Goal: Task Accomplishment & Management: Use online tool/utility

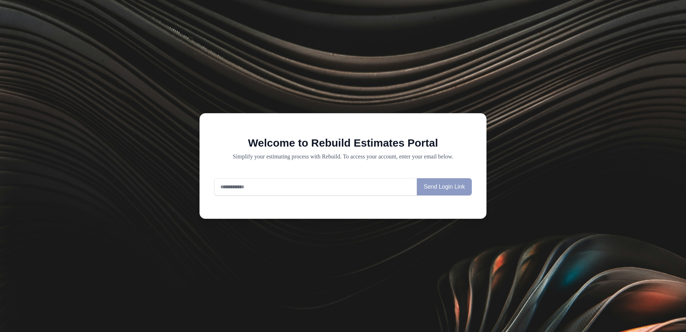
drag, startPoint x: 225, startPoint y: 189, endPoint x: 230, endPoint y: 186, distance: 5.8
click at [226, 188] on input "email" at bounding box center [315, 186] width 203 height 17
type input "**********"
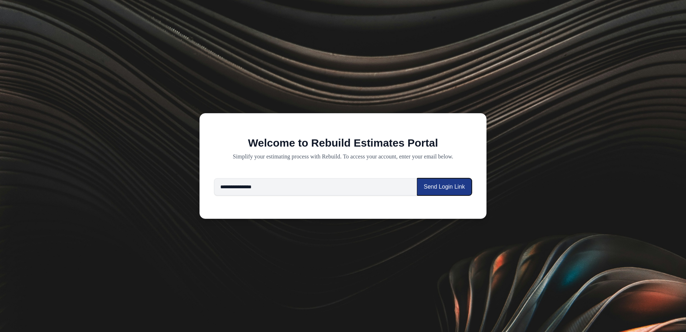
click at [438, 192] on button "Send Login Link" at bounding box center [444, 186] width 55 height 17
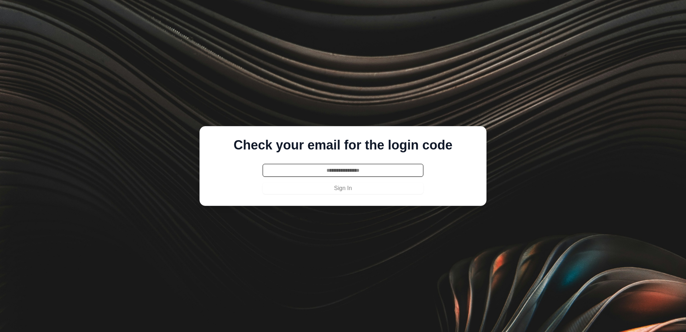
click at [307, 172] on input "text" at bounding box center [343, 170] width 161 height 13
type input "******"
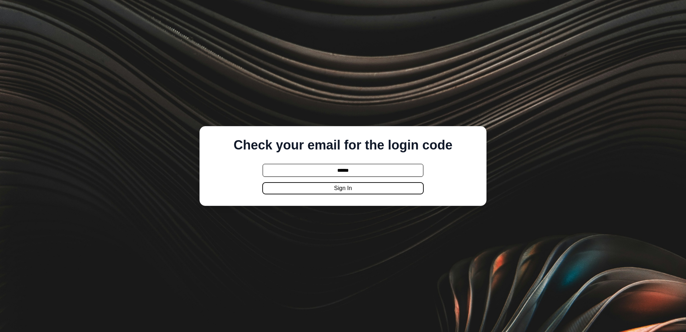
click at [313, 192] on button "Sign In" at bounding box center [343, 187] width 161 height 11
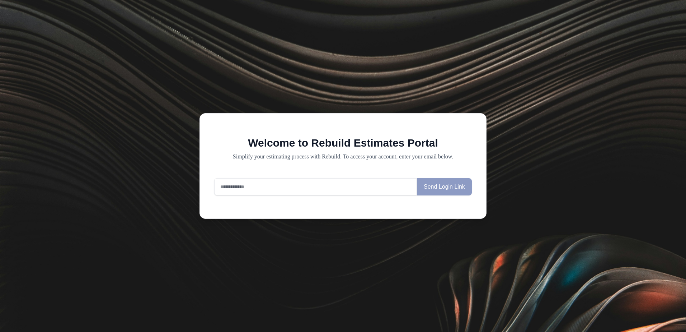
click at [248, 182] on input "email" at bounding box center [315, 186] width 203 height 17
type input "**********"
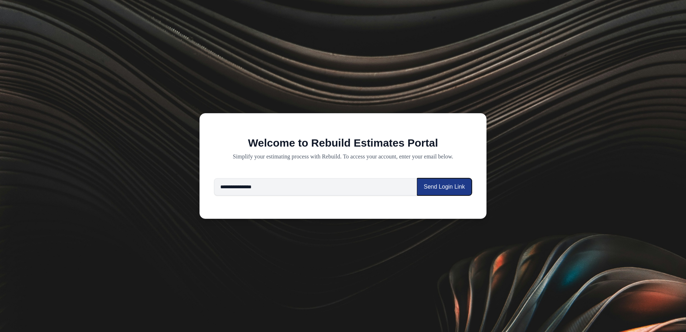
click at [443, 186] on button "Send Login Link" at bounding box center [444, 186] width 55 height 17
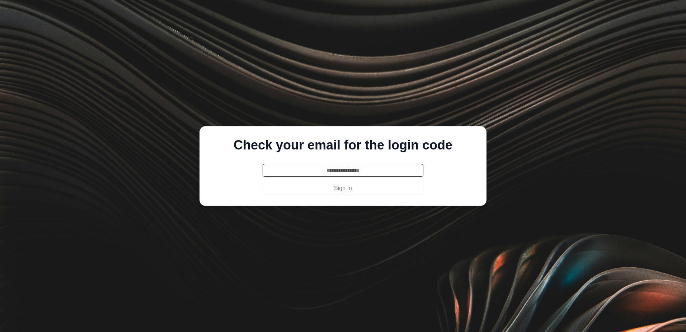
click at [337, 174] on input "text" at bounding box center [343, 170] width 161 height 13
type input "******"
click at [263, 182] on button "Sign In" at bounding box center [343, 187] width 161 height 11
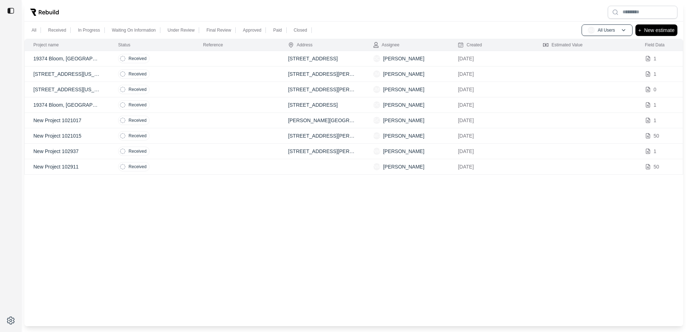
click at [51, 151] on p "New Project 102937" at bounding box center [66, 151] width 67 height 7
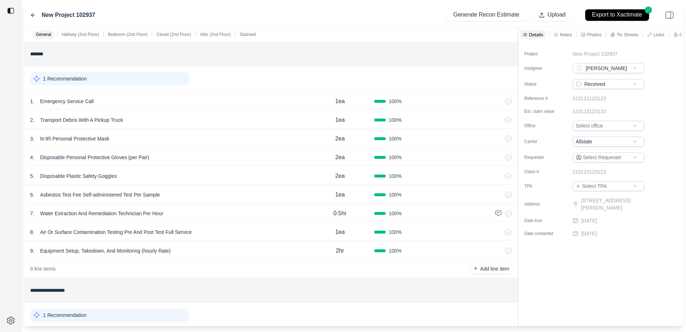
click at [29, 14] on div "New Project 102937 Generate Recon Estimate Upload Export to Xactimate" at bounding box center [353, 15] width 659 height 24
click at [35, 17] on icon at bounding box center [33, 15] width 6 height 6
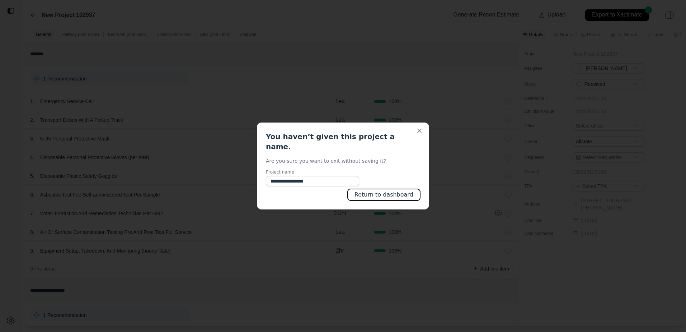
click at [414, 189] on button "Return to dashboard" at bounding box center [384, 194] width 73 height 11
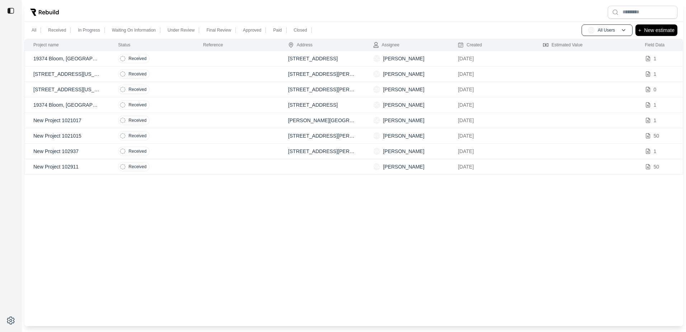
click at [193, 134] on td "Received" at bounding box center [151, 135] width 85 height 15
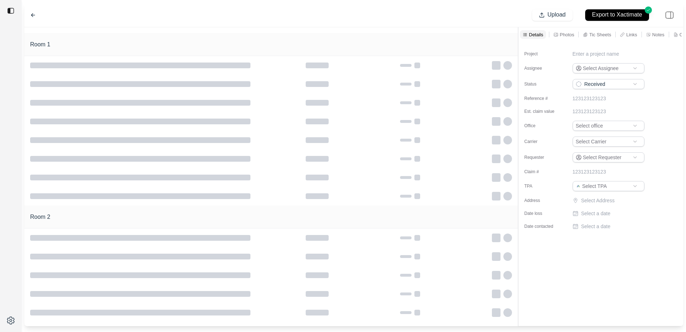
type input "**********"
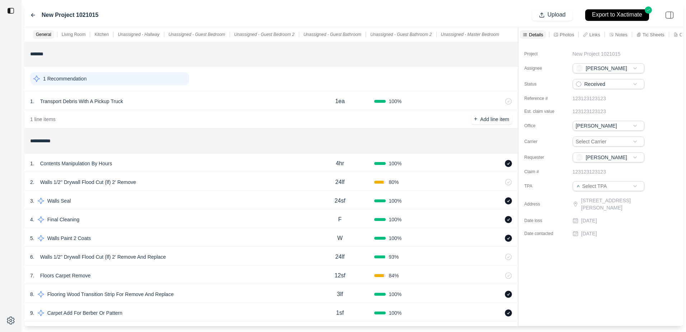
click at [33, 13] on icon at bounding box center [33, 15] width 6 height 6
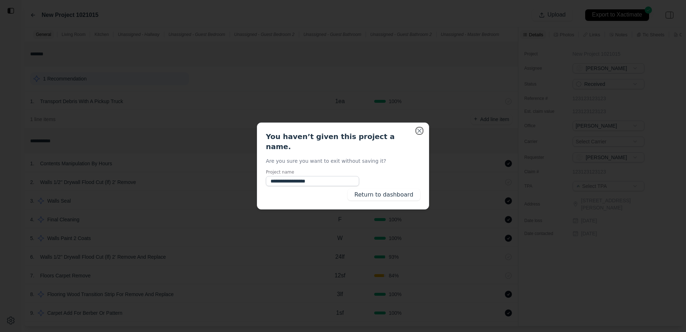
click at [420, 134] on button "Close" at bounding box center [419, 130] width 7 height 7
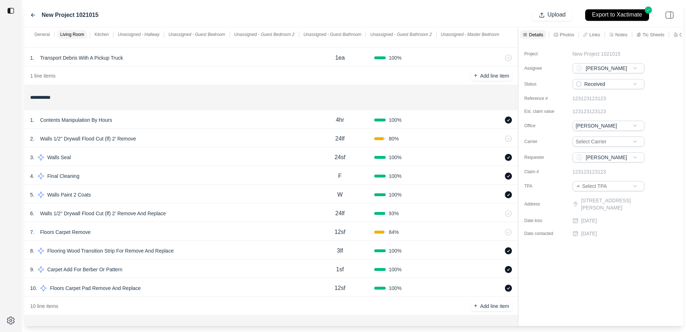
scroll to position [36, 0]
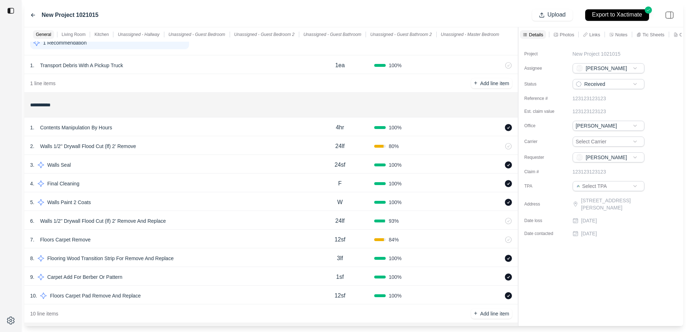
click at [305, 145] on div "2 . Walls 1/2'' Drywall Flood Cut (lf) 2' Remove" at bounding box center [168, 146] width 276 height 10
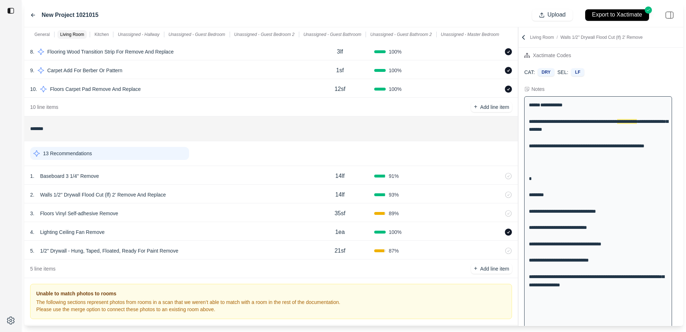
scroll to position [287, 0]
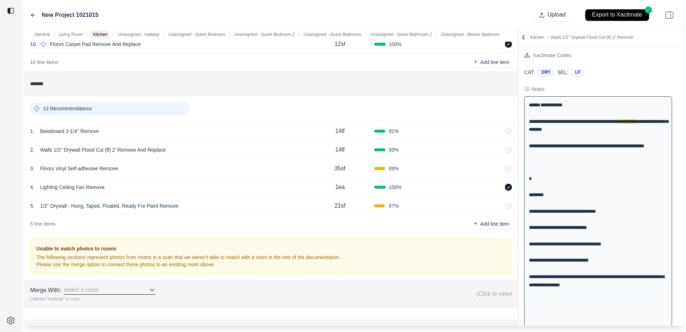
click at [104, 111] on div "13 Recommendations" at bounding box center [109, 108] width 159 height 13
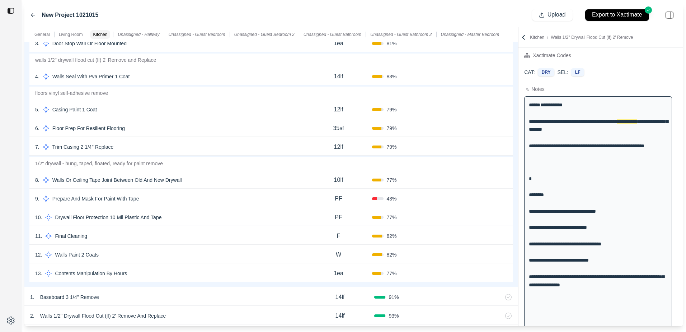
scroll to position [395, 0]
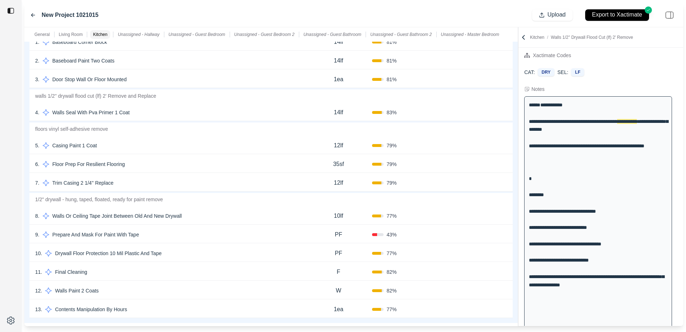
drag, startPoint x: 210, startPoint y: 220, endPoint x: 186, endPoint y: 209, distance: 26.2
click at [209, 219] on div "8 . Walls Or Ceiling Tape Joint Between Old And New Drywall" at bounding box center [170, 216] width 270 height 10
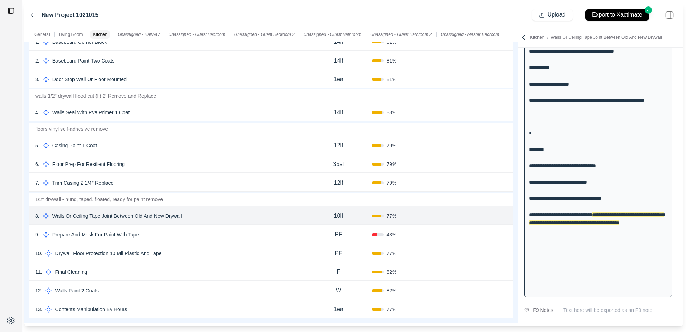
click at [222, 252] on div "10 . Drywall Floor Protection 10 Mil Plastic And Tape" at bounding box center [170, 253] width 270 height 10
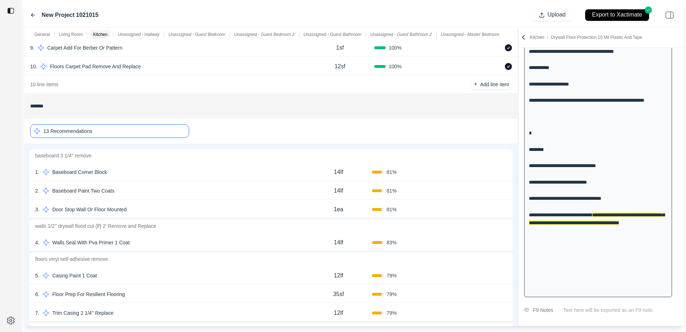
scroll to position [179, 0]
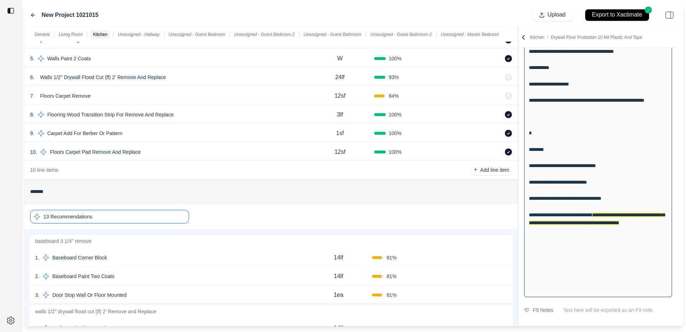
click at [156, 212] on div "13 Recommendations" at bounding box center [109, 217] width 159 height 14
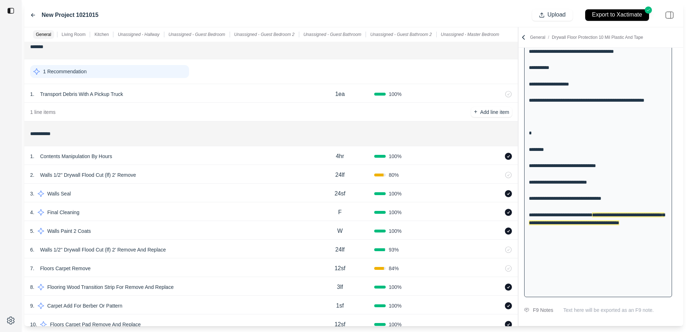
scroll to position [0, 0]
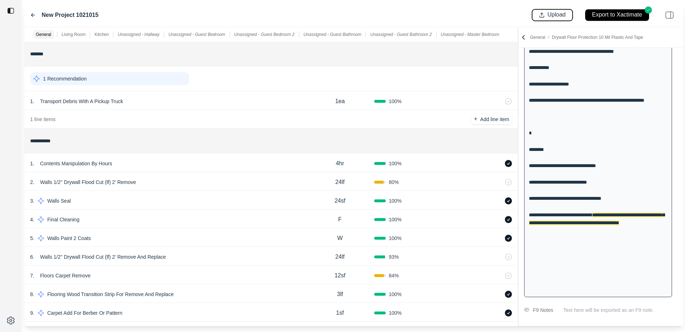
drag, startPoint x: 543, startPoint y: 13, endPoint x: 548, endPoint y: 12, distance: 4.7
click at [544, 12] on button "Upload" at bounding box center [552, 14] width 41 height 11
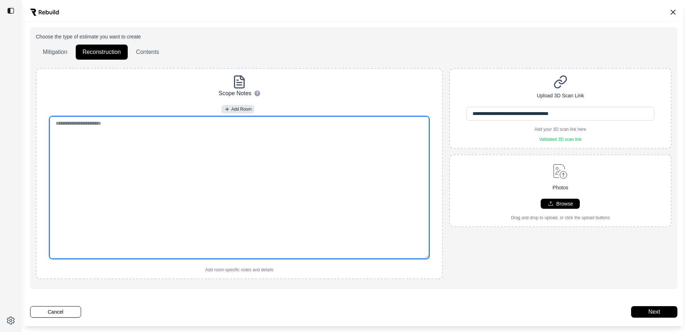
click at [217, 141] on textarea at bounding box center [240, 187] width 380 height 142
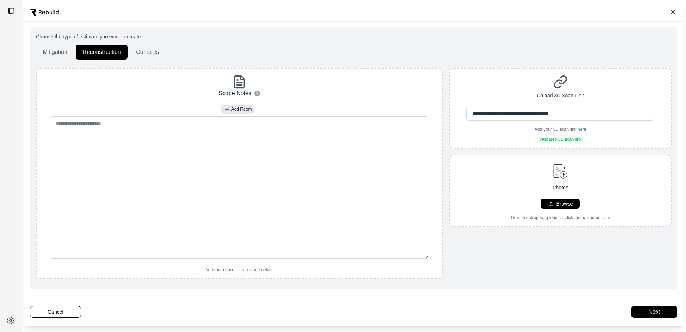
click at [68, 305] on div "**********" at bounding box center [353, 164] width 659 height 323
click at [66, 310] on button "Cancel" at bounding box center [55, 311] width 51 height 11
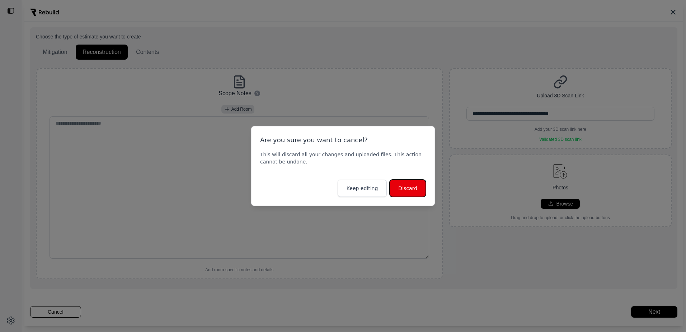
click at [402, 184] on button "Discard" at bounding box center [408, 187] width 36 height 17
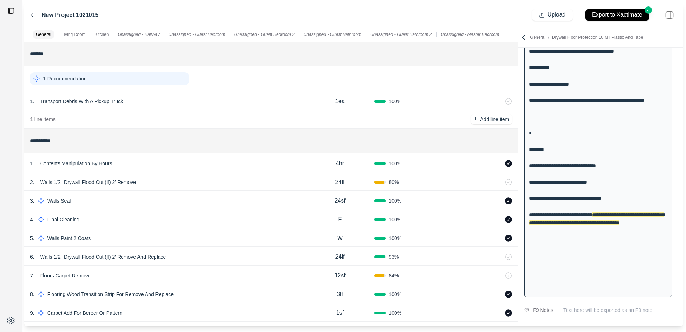
drag, startPoint x: 33, startPoint y: 14, endPoint x: 87, endPoint y: 19, distance: 53.4
click at [38, 13] on div "New Project 1021015" at bounding box center [64, 15] width 68 height 9
click at [31, 15] on icon at bounding box center [33, 15] width 6 height 6
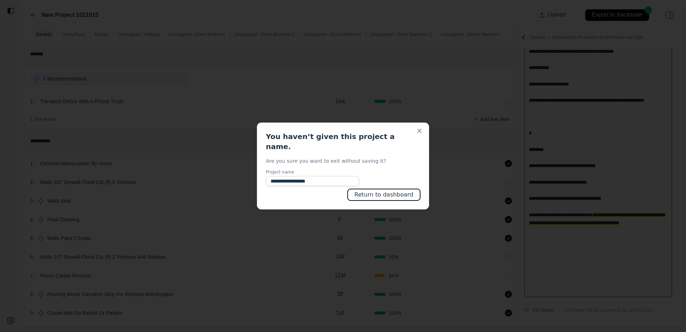
click at [370, 190] on button "Return to dashboard" at bounding box center [384, 194] width 73 height 11
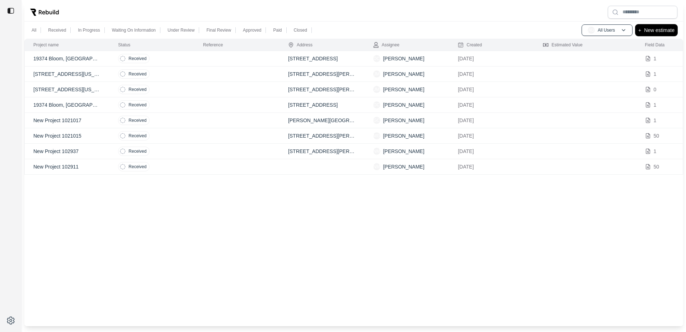
click at [663, 32] on p "New estimate" at bounding box center [659, 30] width 31 height 9
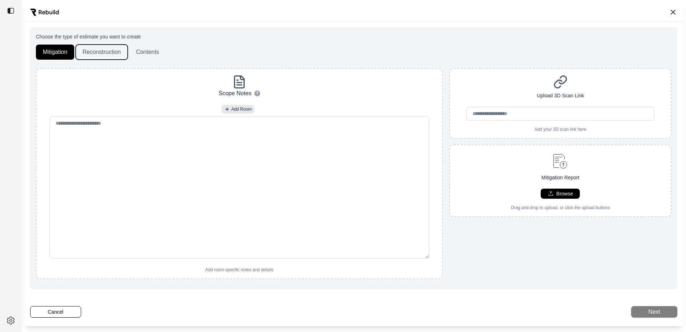
drag, startPoint x: 100, startPoint y: 50, endPoint x: 206, endPoint y: 78, distance: 109.6
click at [104, 48] on button "Reconstruction" at bounding box center [102, 52] width 52 height 15
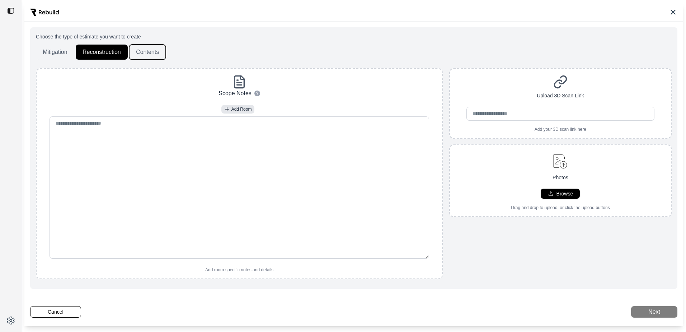
click at [155, 55] on button "Contents" at bounding box center [147, 52] width 37 height 15
drag, startPoint x: 82, startPoint y: 55, endPoint x: 88, endPoint y: 52, distance: 6.8
click at [85, 53] on button "Reconstruction" at bounding box center [102, 52] width 52 height 15
click at [52, 52] on button "Mitigation" at bounding box center [55, 52] width 38 height 15
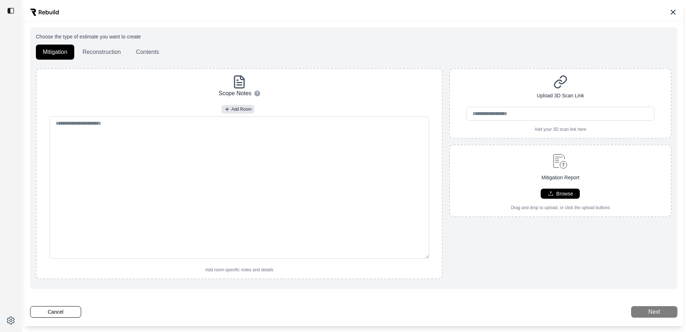
click at [45, 318] on div "Choose the type of estimate you want to create Mitigation Reconstruction Conten…" at bounding box center [353, 164] width 659 height 323
click at [48, 308] on button "Cancel" at bounding box center [55, 311] width 51 height 11
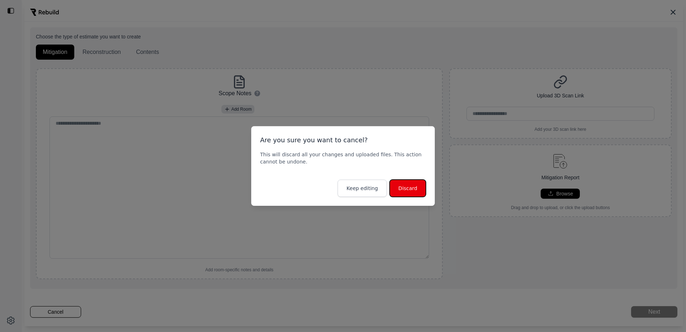
click at [402, 186] on button "Discard" at bounding box center [408, 187] width 36 height 17
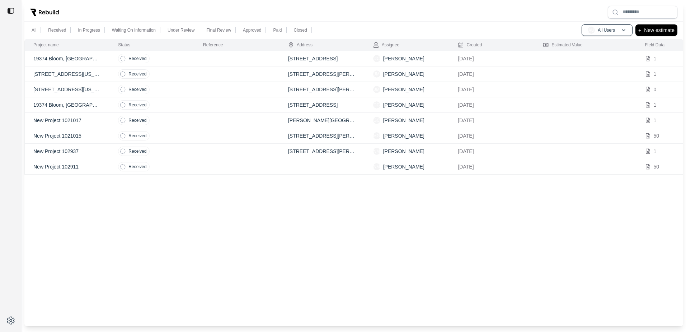
click at [63, 148] on p "New Project 102937" at bounding box center [66, 151] width 67 height 7
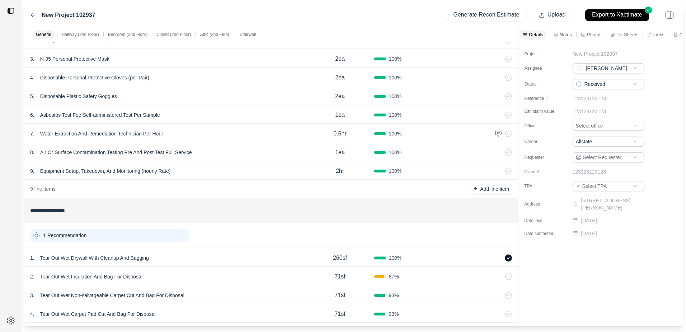
scroll to position [144, 0]
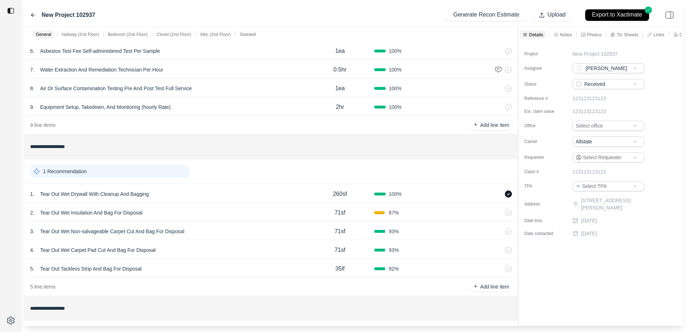
click at [95, 209] on div "2 . Tear Out Wet Insulation And Bag For Disposal 71sf 87 %" at bounding box center [271, 211] width 494 height 19
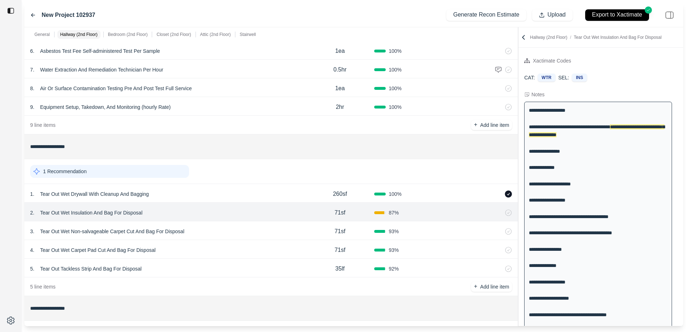
drag, startPoint x: 91, startPoint y: 210, endPoint x: 80, endPoint y: 209, distance: 10.9
click at [90, 210] on p "Tear Out Wet Insulation And Bag For Disposal" at bounding box center [91, 212] width 108 height 10
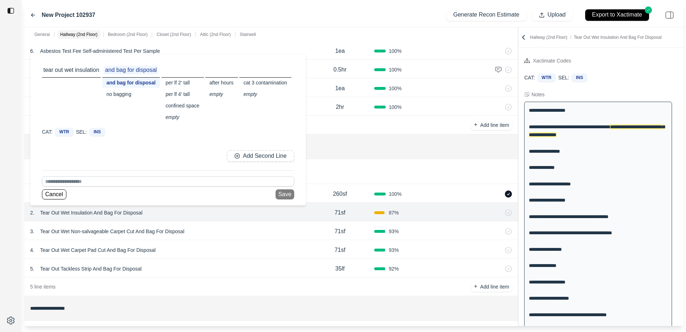
click at [121, 96] on div "no bagging" at bounding box center [131, 94] width 58 height 10
click at [174, 86] on div "per lf 2' tall" at bounding box center [179, 83] width 42 height 10
click at [182, 102] on div "confined space" at bounding box center [179, 106] width 42 height 10
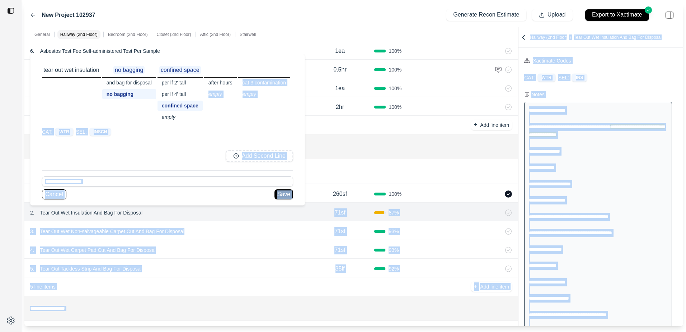
drag, startPoint x: 207, startPoint y: 124, endPoint x: 196, endPoint y: 345, distance: 221.1
click at [196, 331] on html "**********" at bounding box center [343, 166] width 686 height 332
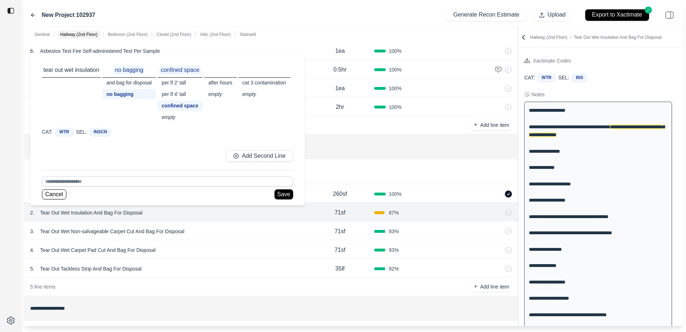
click at [351, 139] on div "**********" at bounding box center [271, 146] width 488 height 19
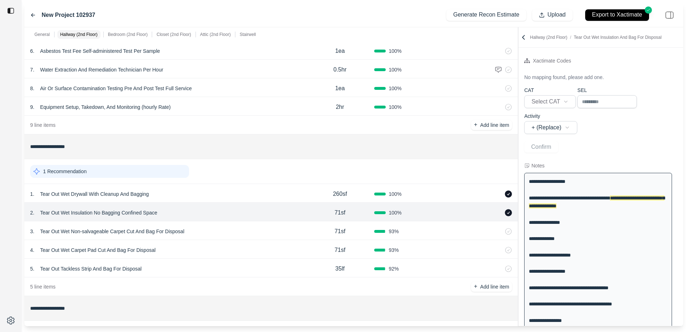
click at [60, 167] on div "1 Recommendation" at bounding box center [109, 171] width 159 height 13
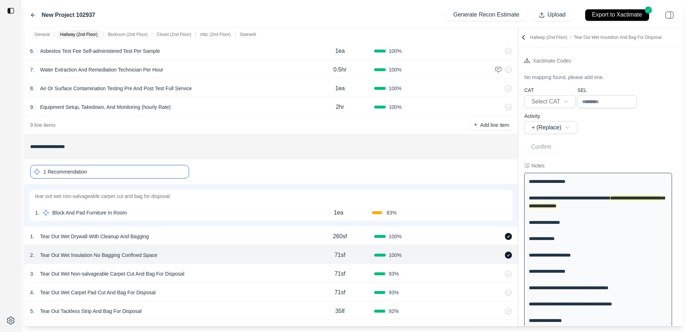
scroll to position [179, 0]
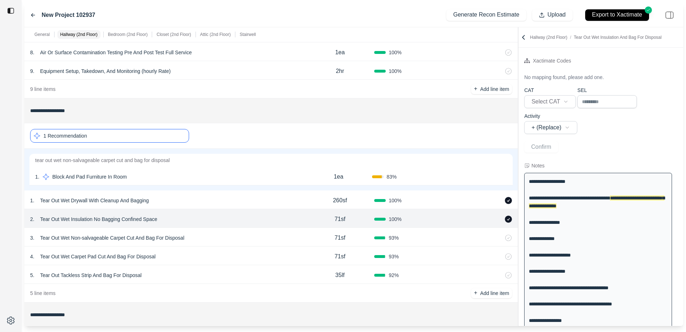
click at [75, 170] on div "1 . Block And Pad Furniture In Room 1ea 83 % Confirm" at bounding box center [271, 176] width 484 height 19
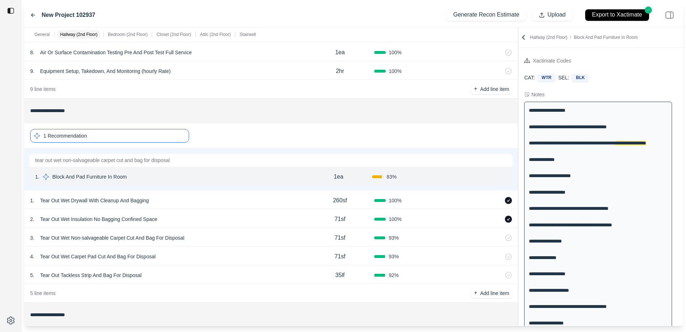
click at [480, 178] on button "Confirm" at bounding box center [486, 176] width 23 height 11
